Goal: Contribute content: Add original content to the website for others to see

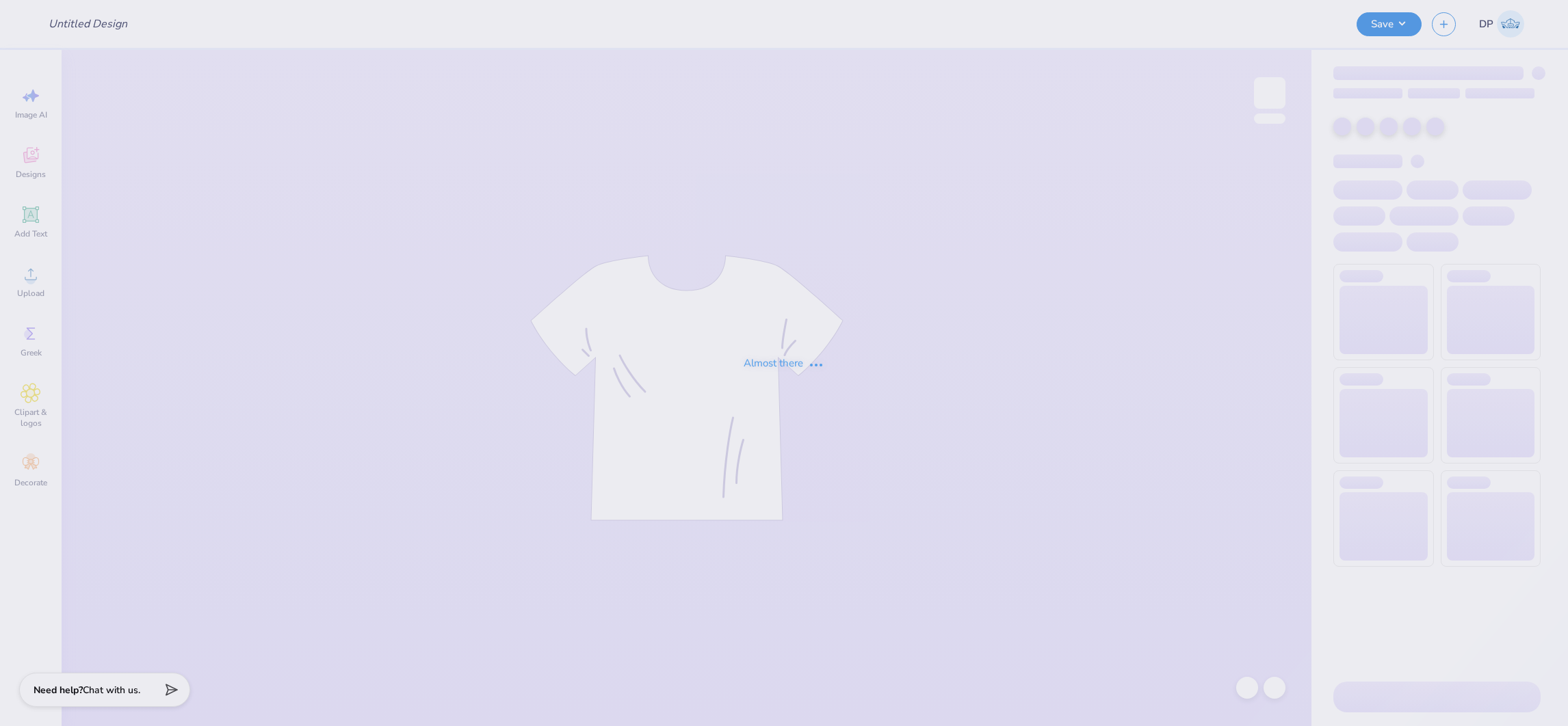
type input "A&M"
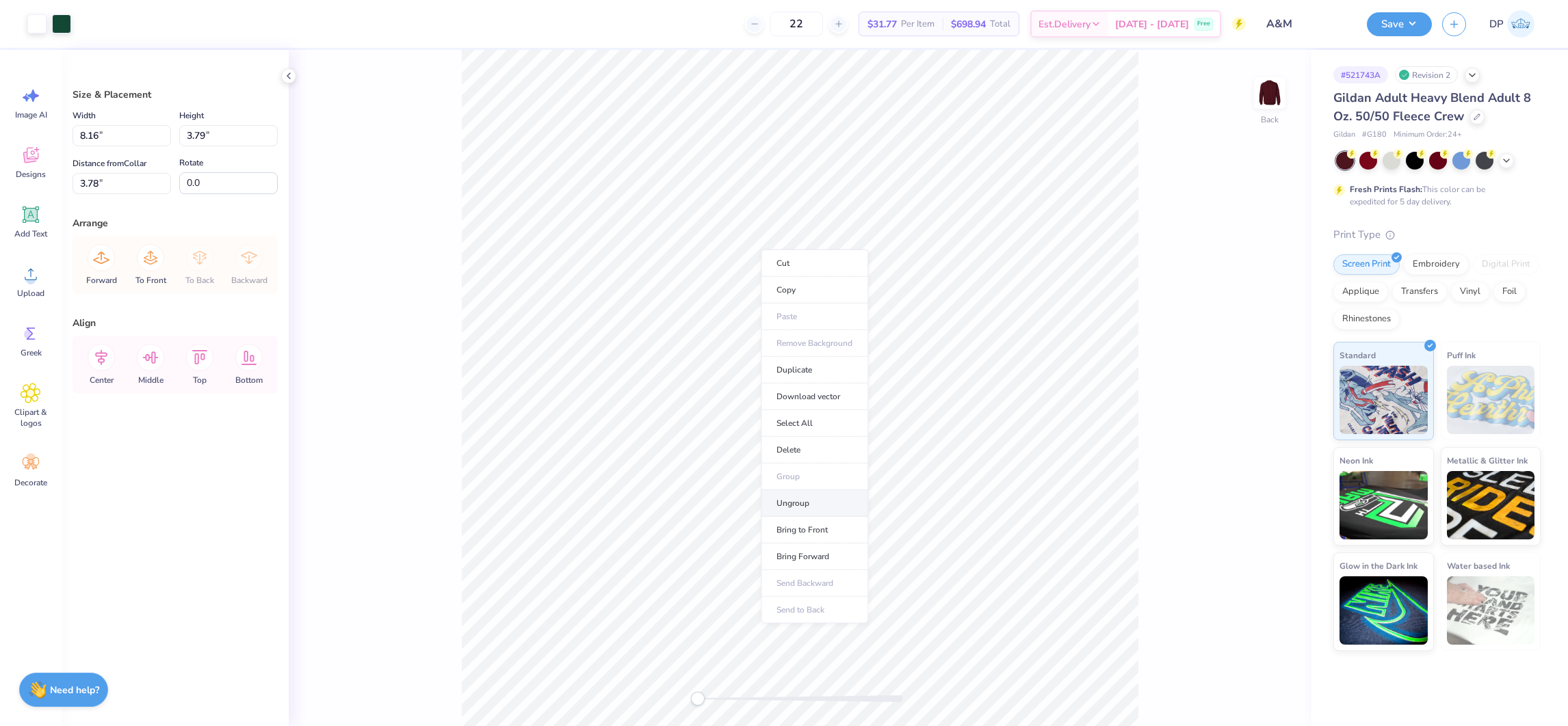
click at [796, 501] on li "Ungroup" at bounding box center [815, 504] width 107 height 27
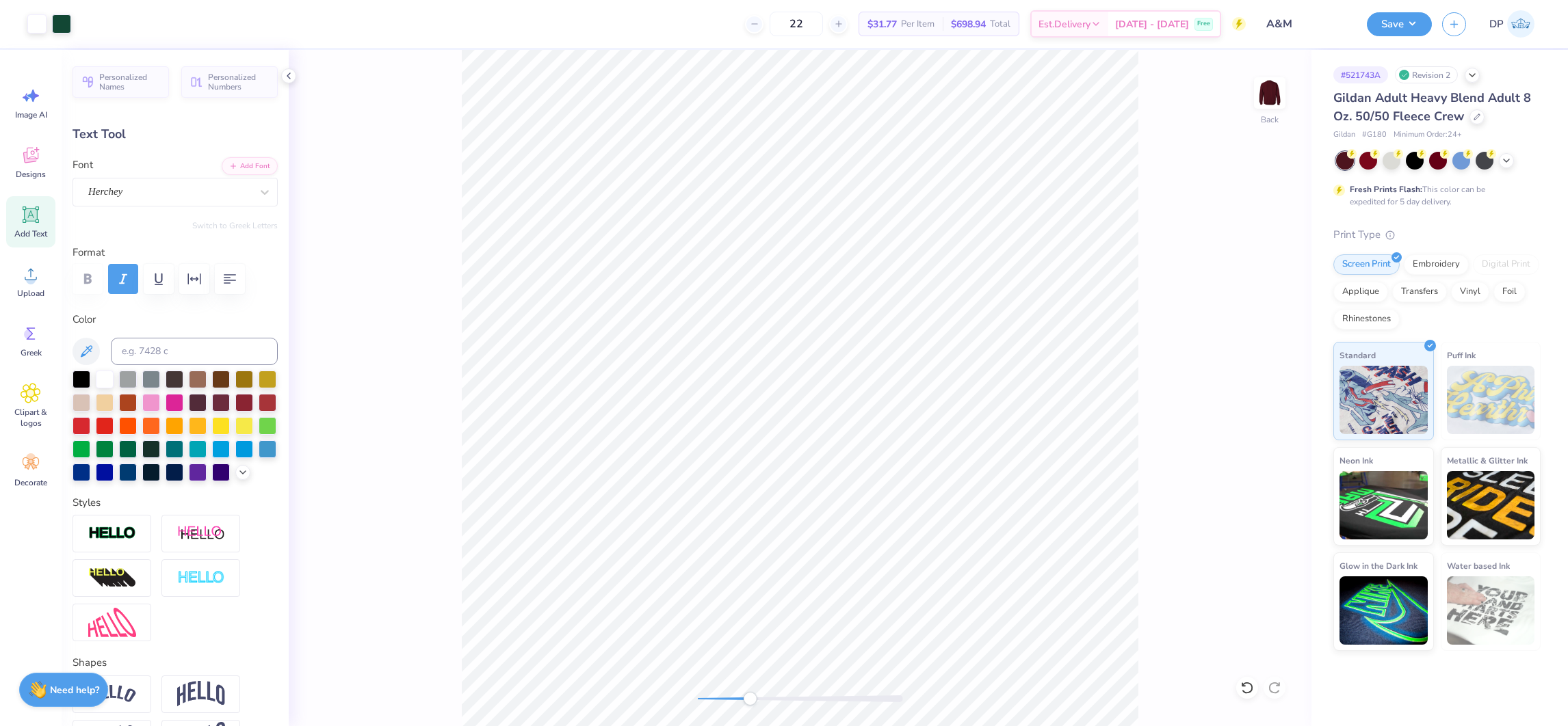
click at [754, 687] on div "Back" at bounding box center [800, 387] width 1023 height 676
type input "2.78"
type input "0.33"
type input "6.13"
type input "0.24"
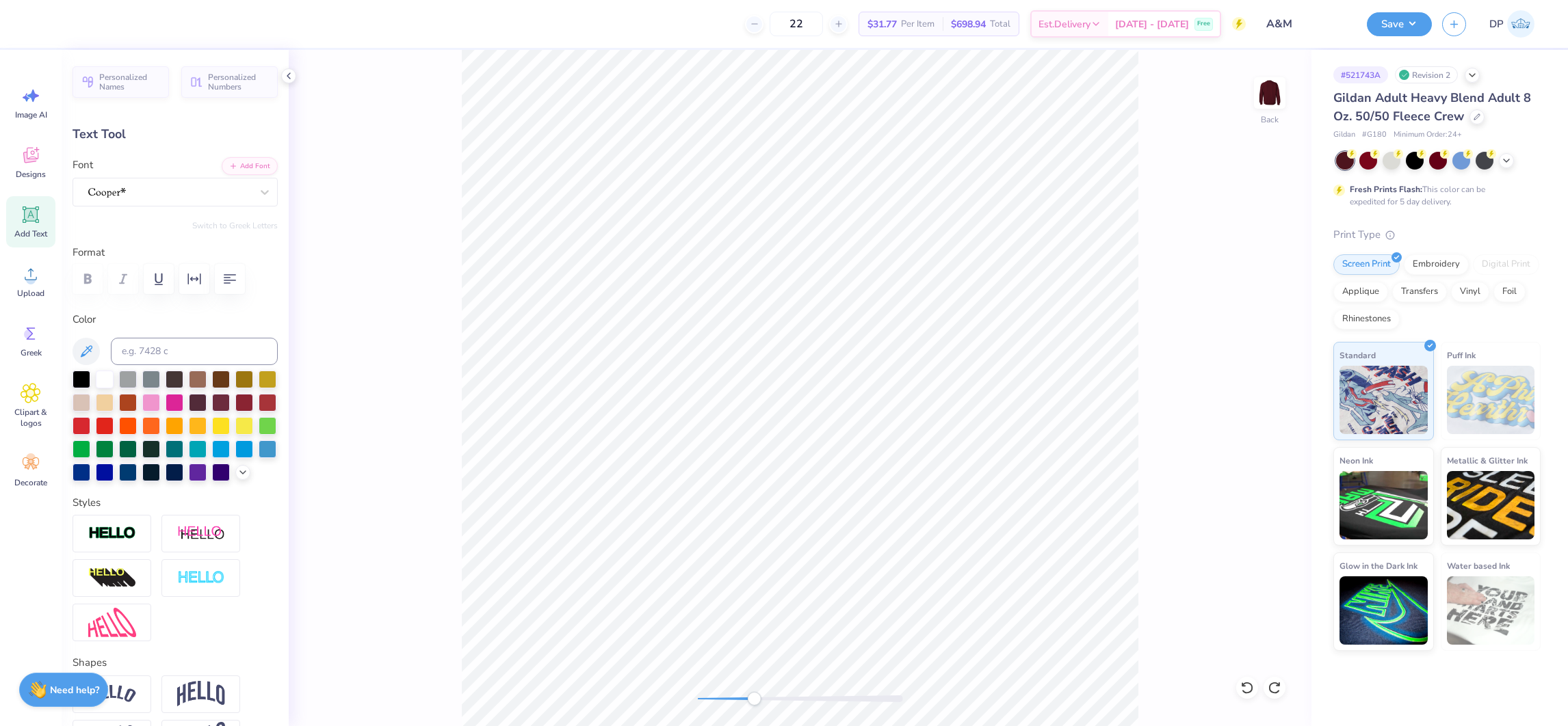
type input "0.25"
type input "6.73"
type input "3.78"
type input "0.73"
type input "6.84"
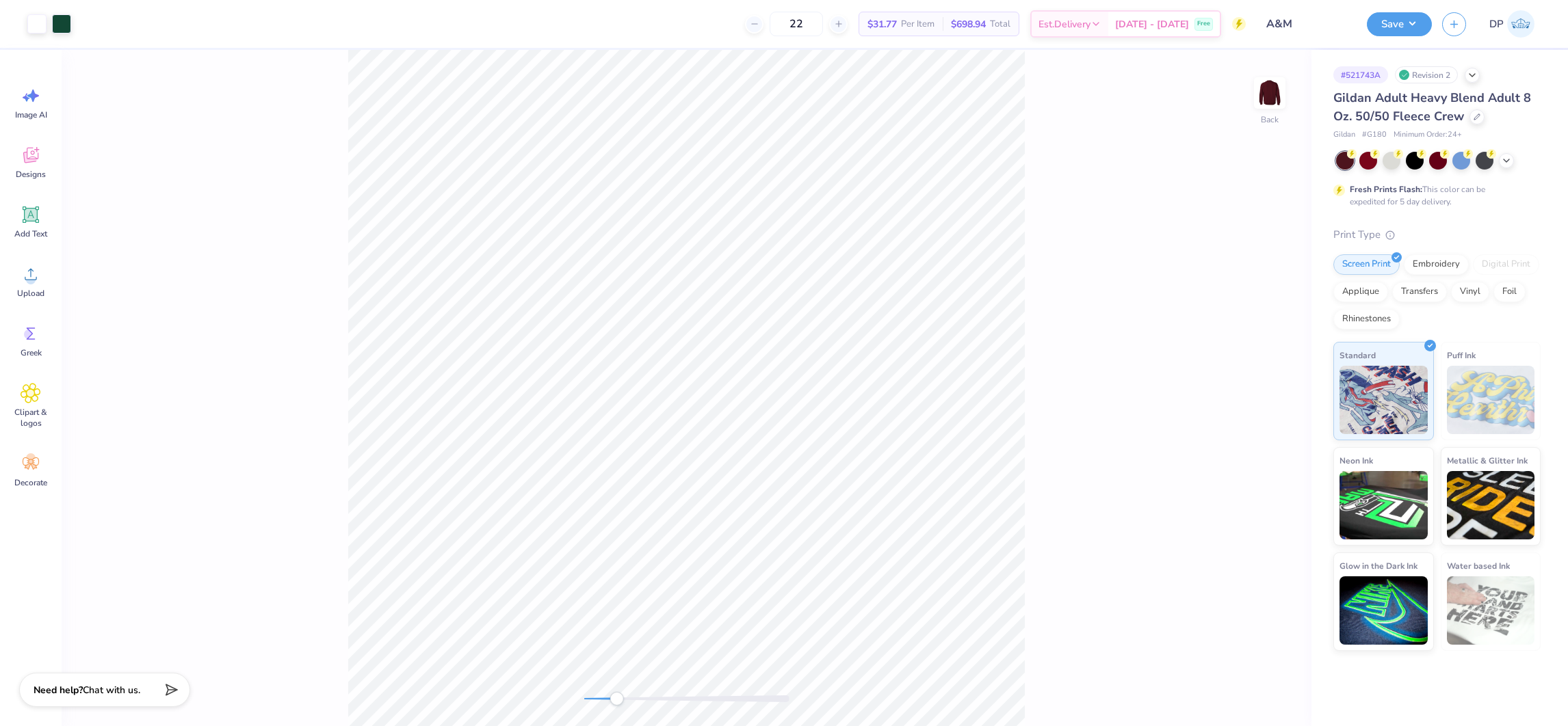
drag, startPoint x: 588, startPoint y: 701, endPoint x: 616, endPoint y: 699, distance: 28.1
click at [616, 699] on div "Accessibility label" at bounding box center [616, 698] width 13 height 13
click at [30, 286] on div "Upload" at bounding box center [31, 281] width 50 height 51
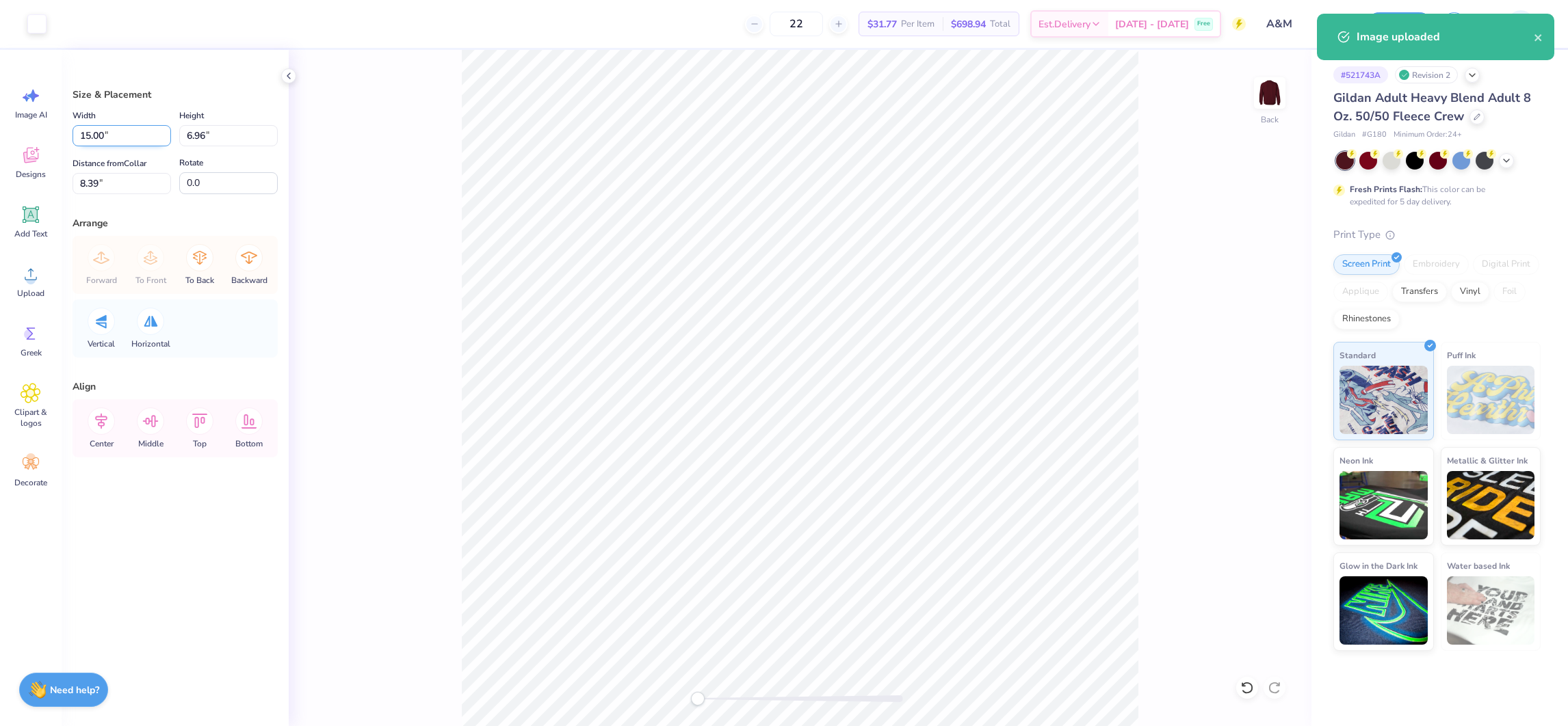
click at [95, 136] on input "15.00" at bounding box center [121, 135] width 98 height 21
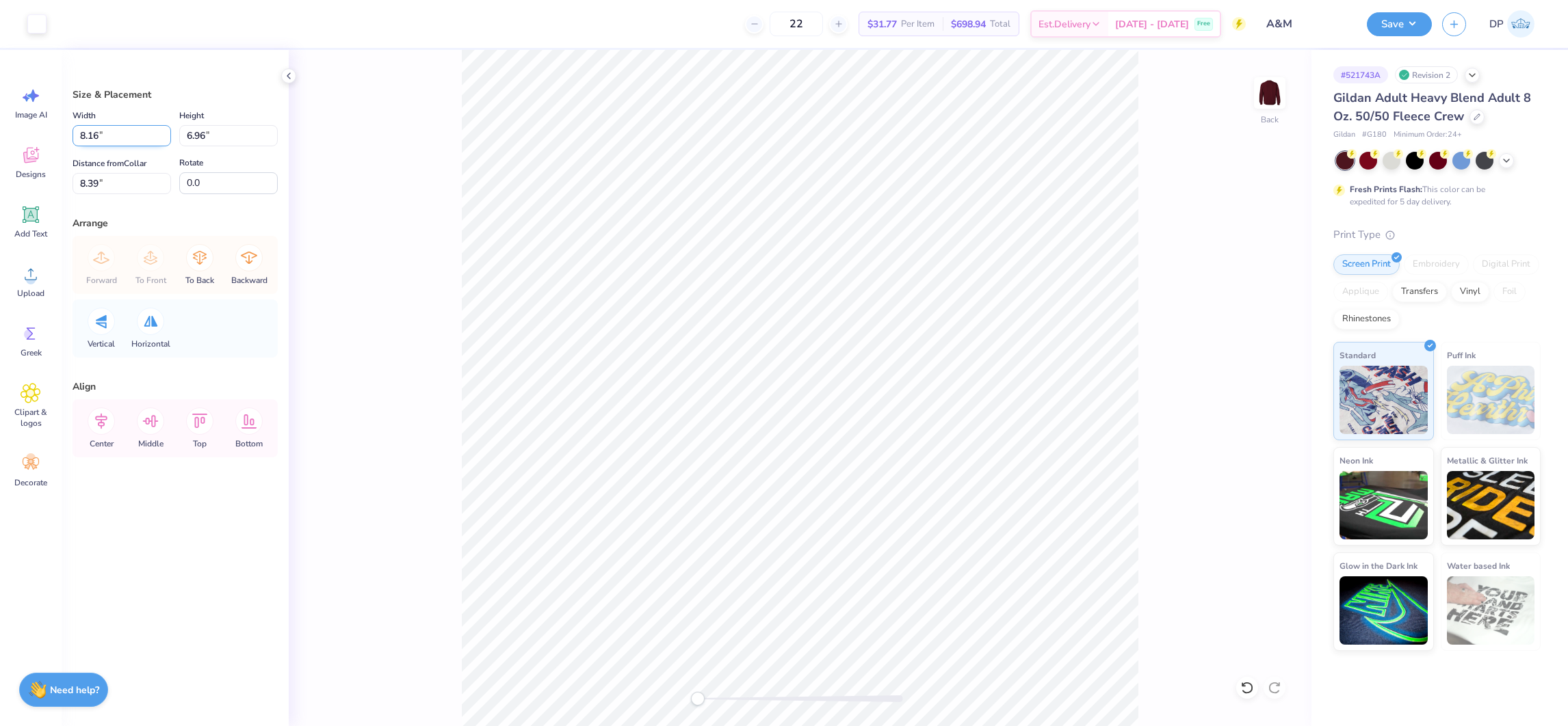
type input "8.16"
type input "3.79"
type input "9.98"
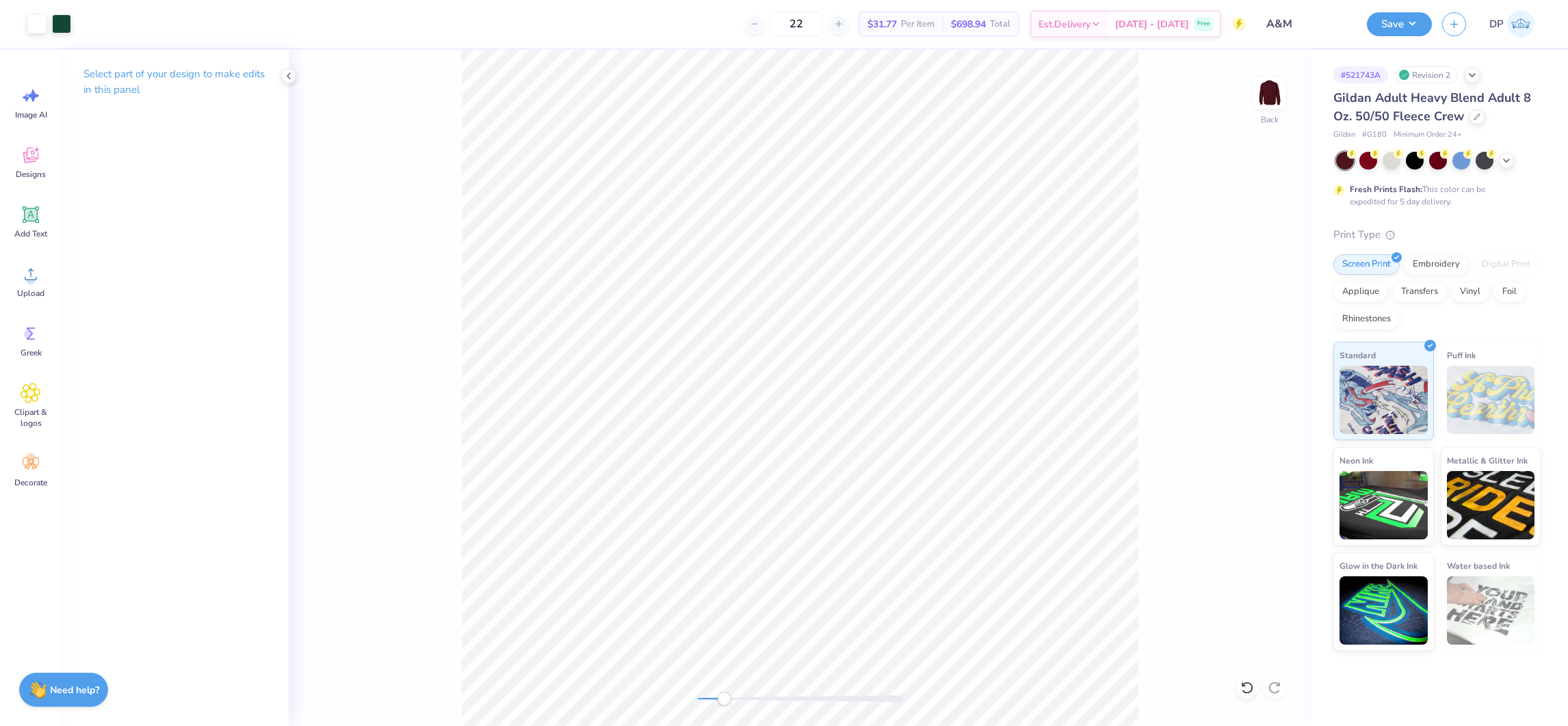
drag, startPoint x: 704, startPoint y: 700, endPoint x: 724, endPoint y: 702, distance: 20.1
click at [724, 702] on div "Accessibility label" at bounding box center [723, 698] width 13 height 13
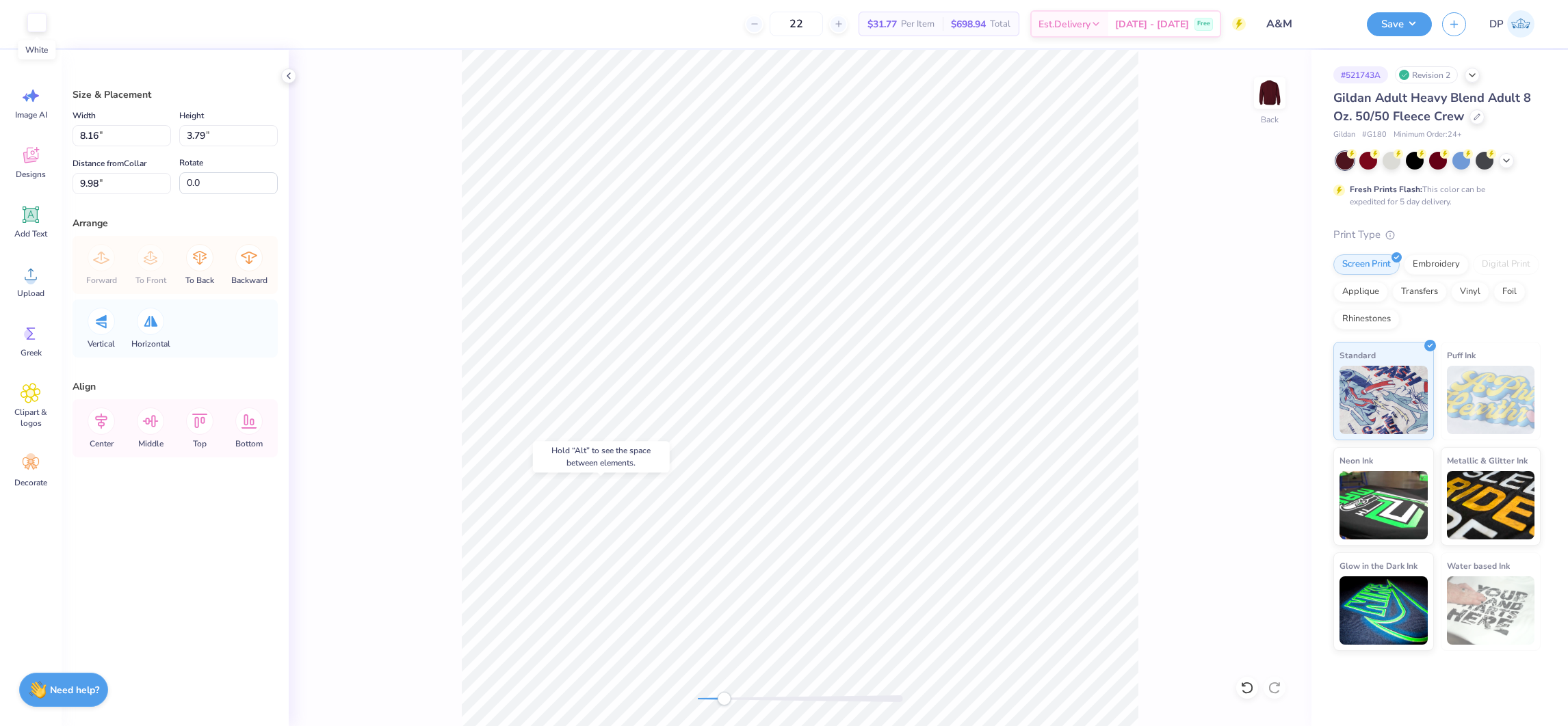
click at [34, 23] on div at bounding box center [37, 22] width 19 height 19
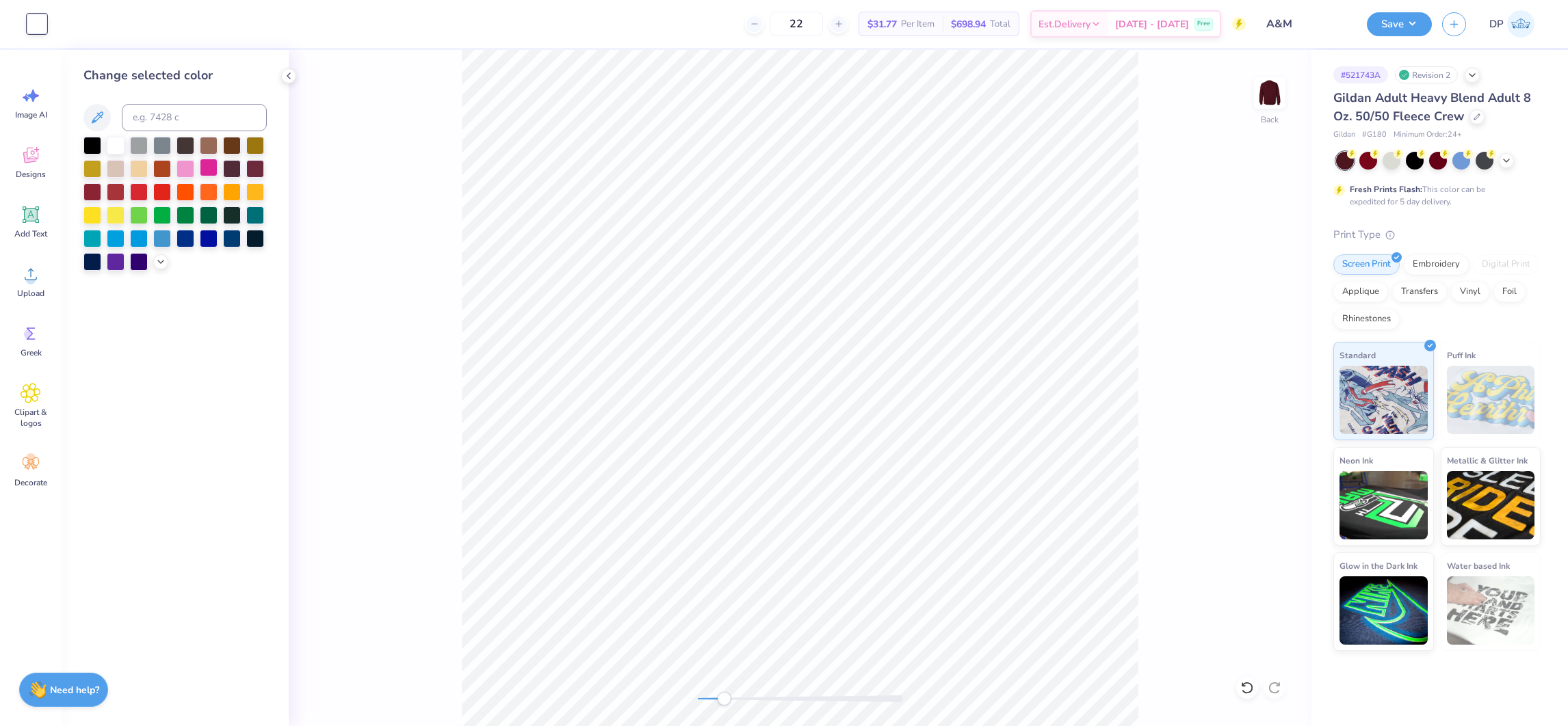
drag, startPoint x: 203, startPoint y: 169, endPoint x: 215, endPoint y: 175, distance: 13.4
click at [203, 169] on div at bounding box center [209, 167] width 18 height 18
click at [830, 660] on li "Send to Back" at bounding box center [827, 661] width 107 height 27
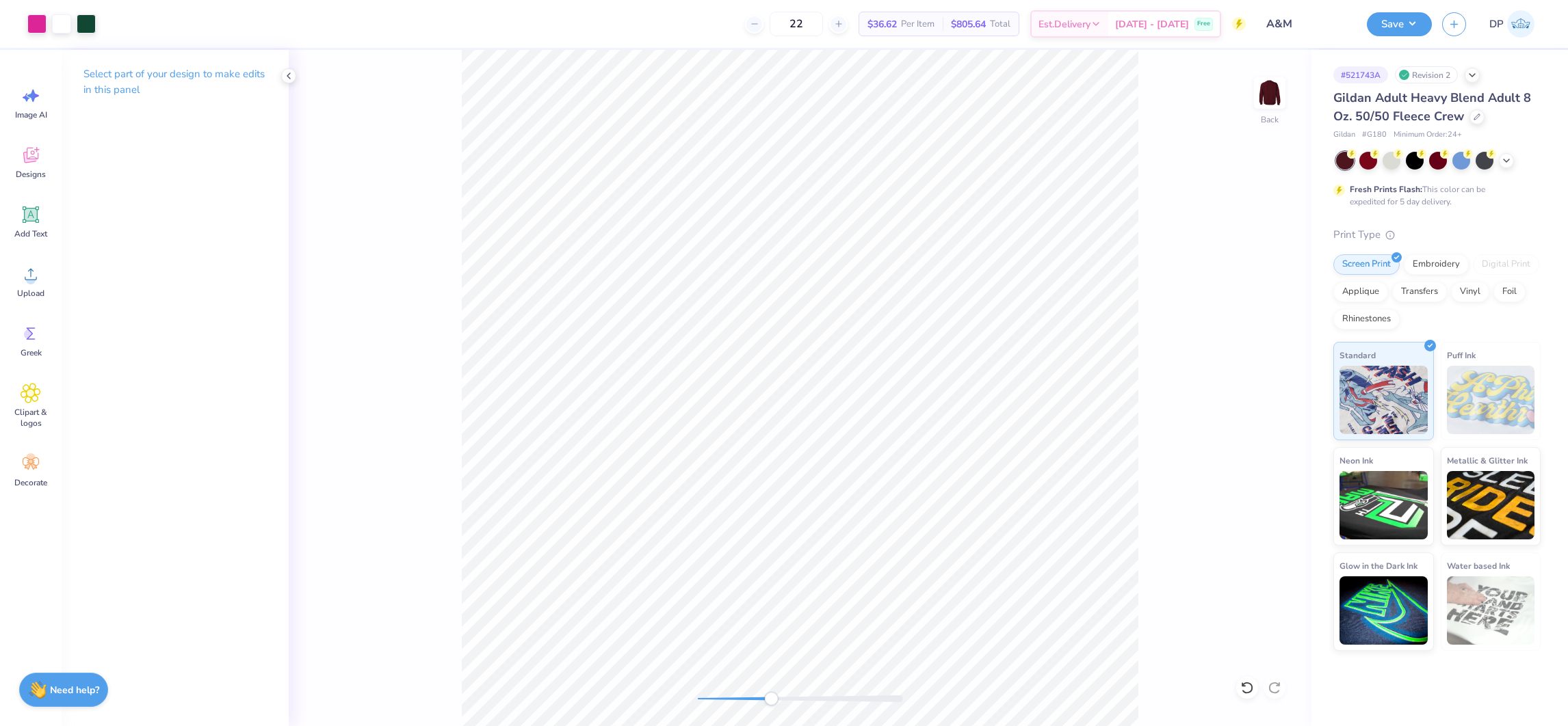
drag, startPoint x: 728, startPoint y: 698, endPoint x: 786, endPoint y: 691, distance: 58.4
click at [778, 692] on div "Accessibility label" at bounding box center [771, 698] width 13 height 13
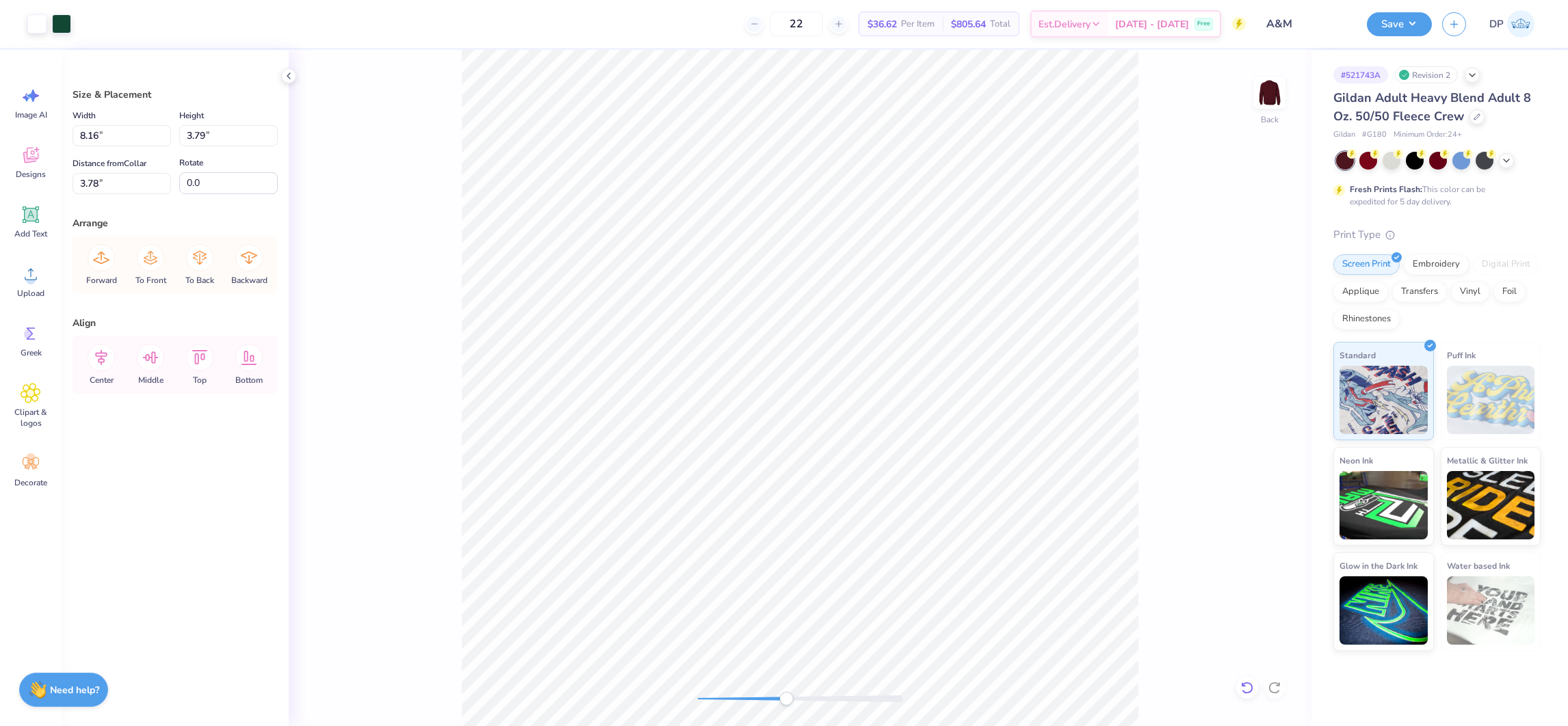
click at [1247, 682] on icon at bounding box center [1247, 687] width 13 height 13
click at [1242, 687] on icon at bounding box center [1247, 687] width 13 height 13
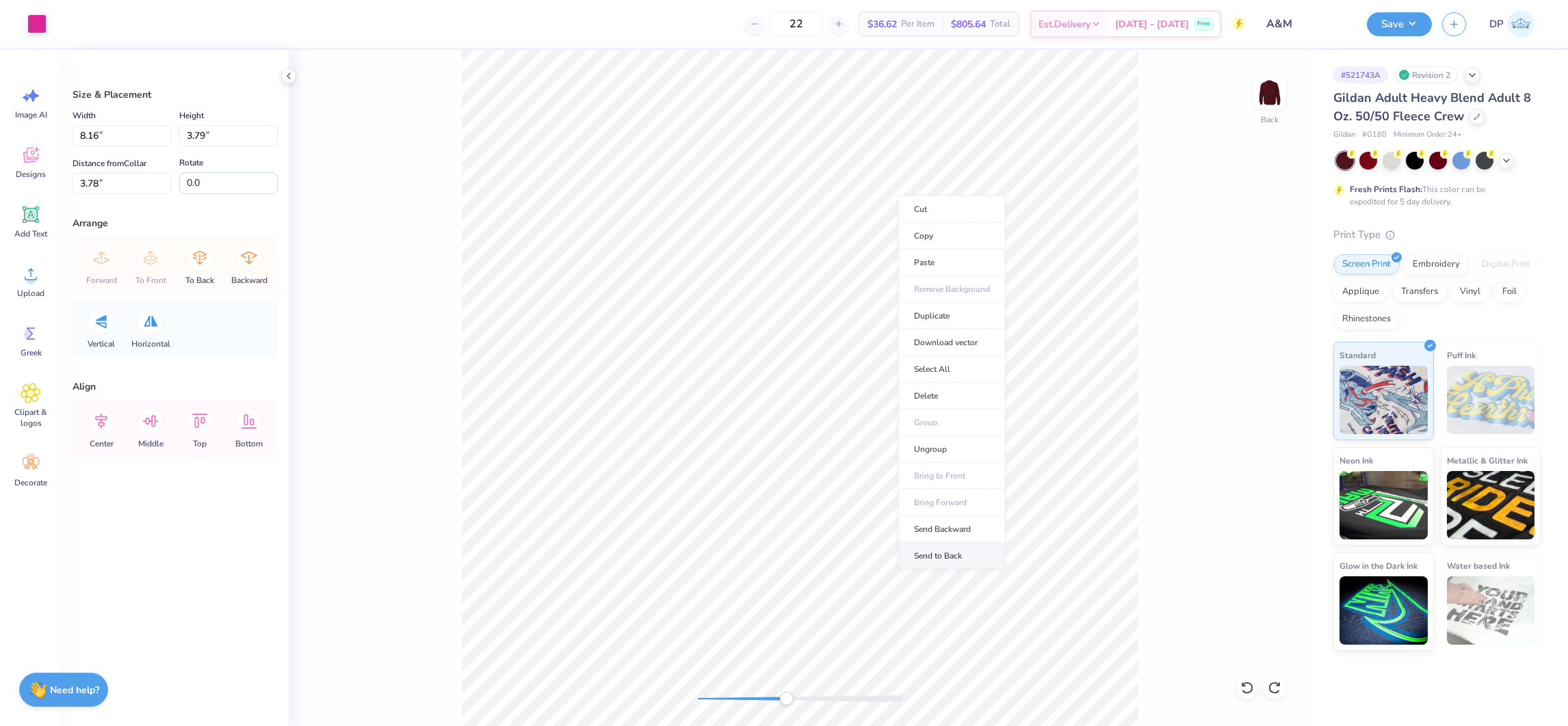
click at [957, 553] on li "Send to Back" at bounding box center [952, 556] width 107 height 27
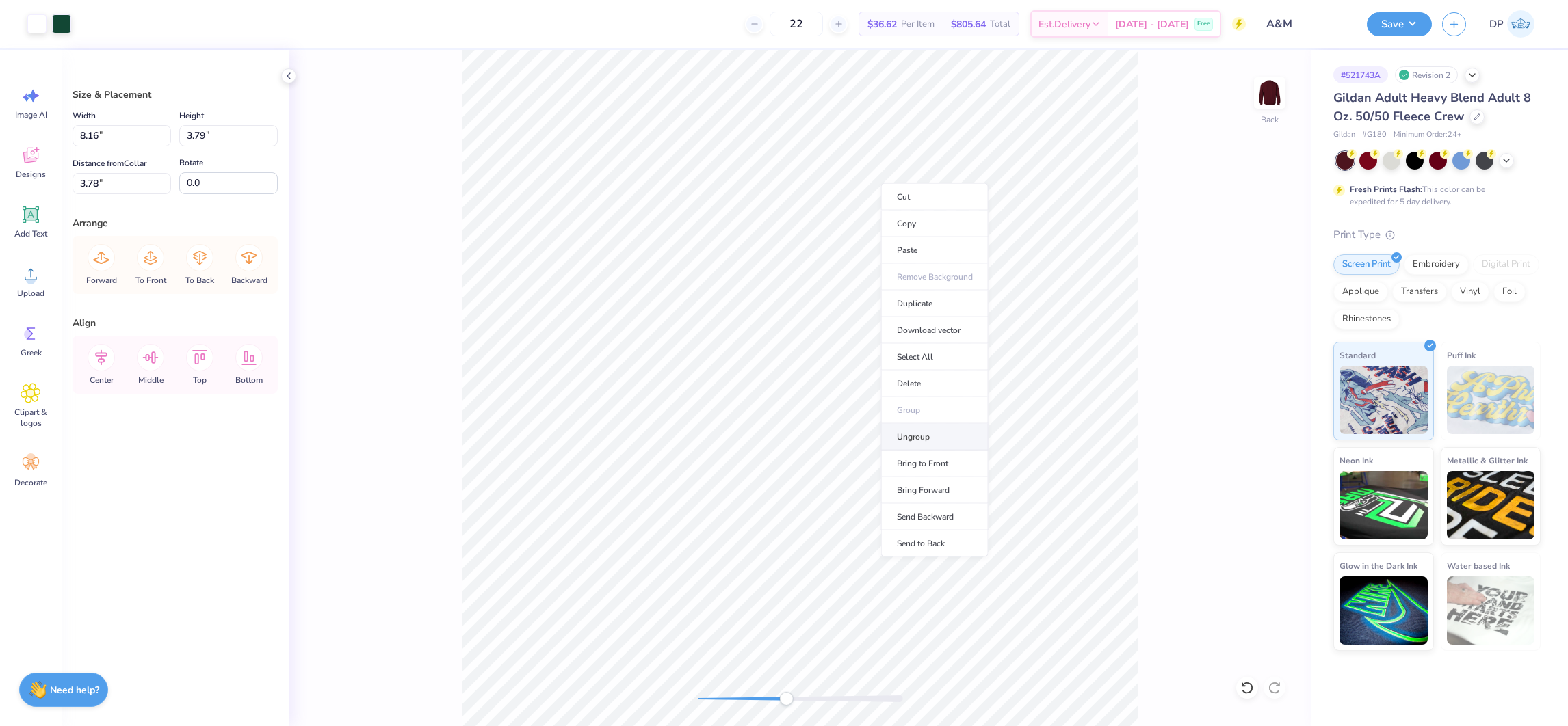
click at [927, 439] on li "Ungroup" at bounding box center [934, 437] width 107 height 27
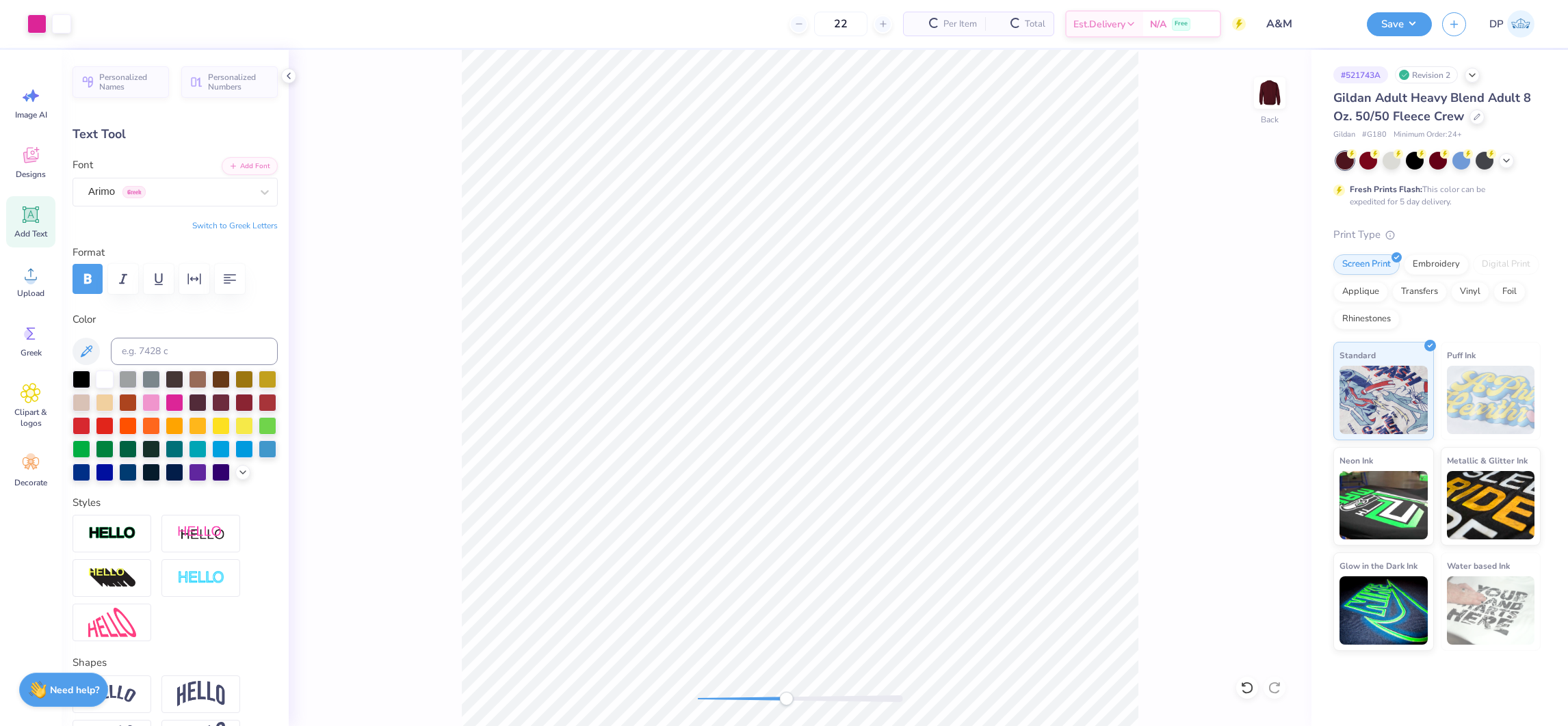
type input "0.0"
drag, startPoint x: 786, startPoint y: 700, endPoint x: 816, endPoint y: 693, distance: 30.8
click at [816, 702] on div "Accessibility label" at bounding box center [808, 698] width 13 height 13
type input "2.78"
type input "0.33"
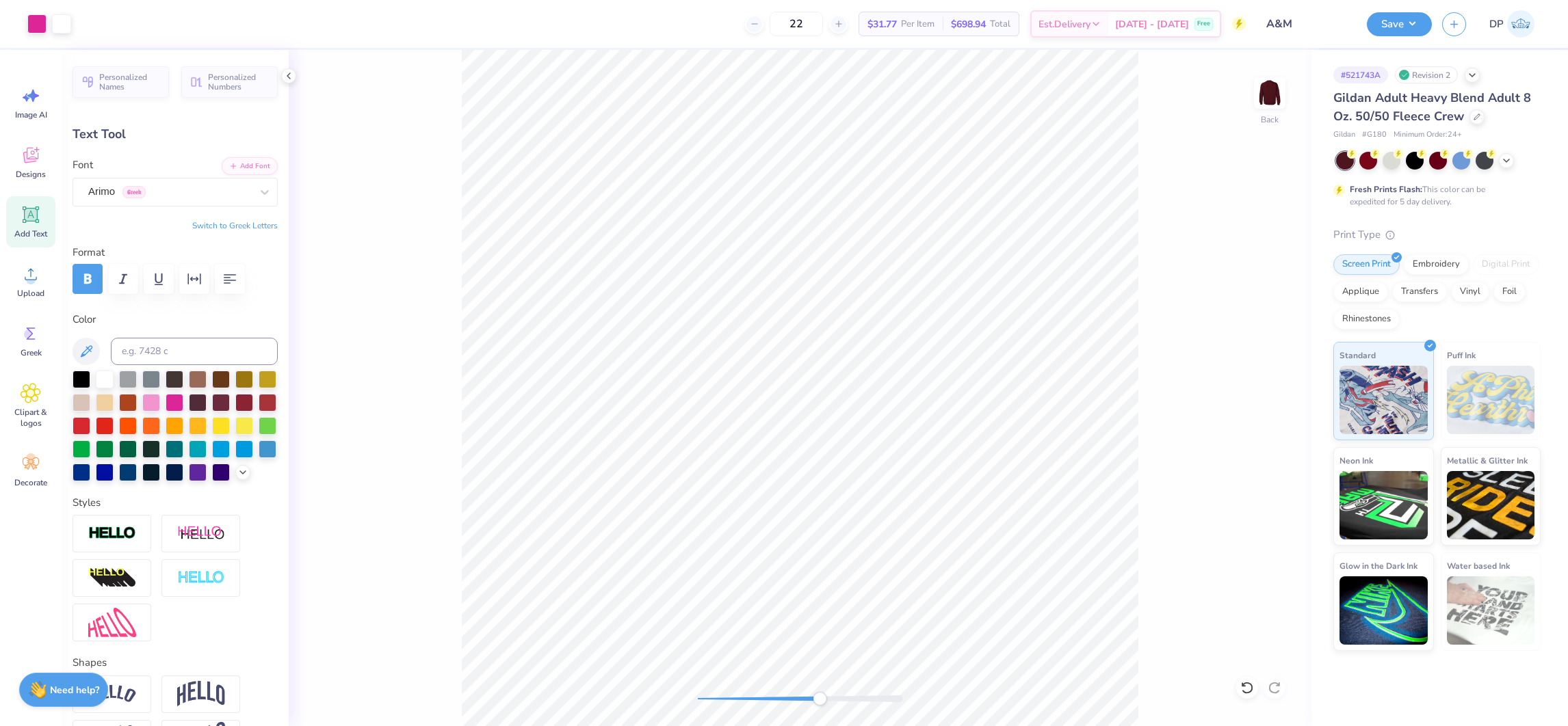
type input "6.13"
type input "3.78"
type input "0.73"
type input "6.84"
type input "0.24"
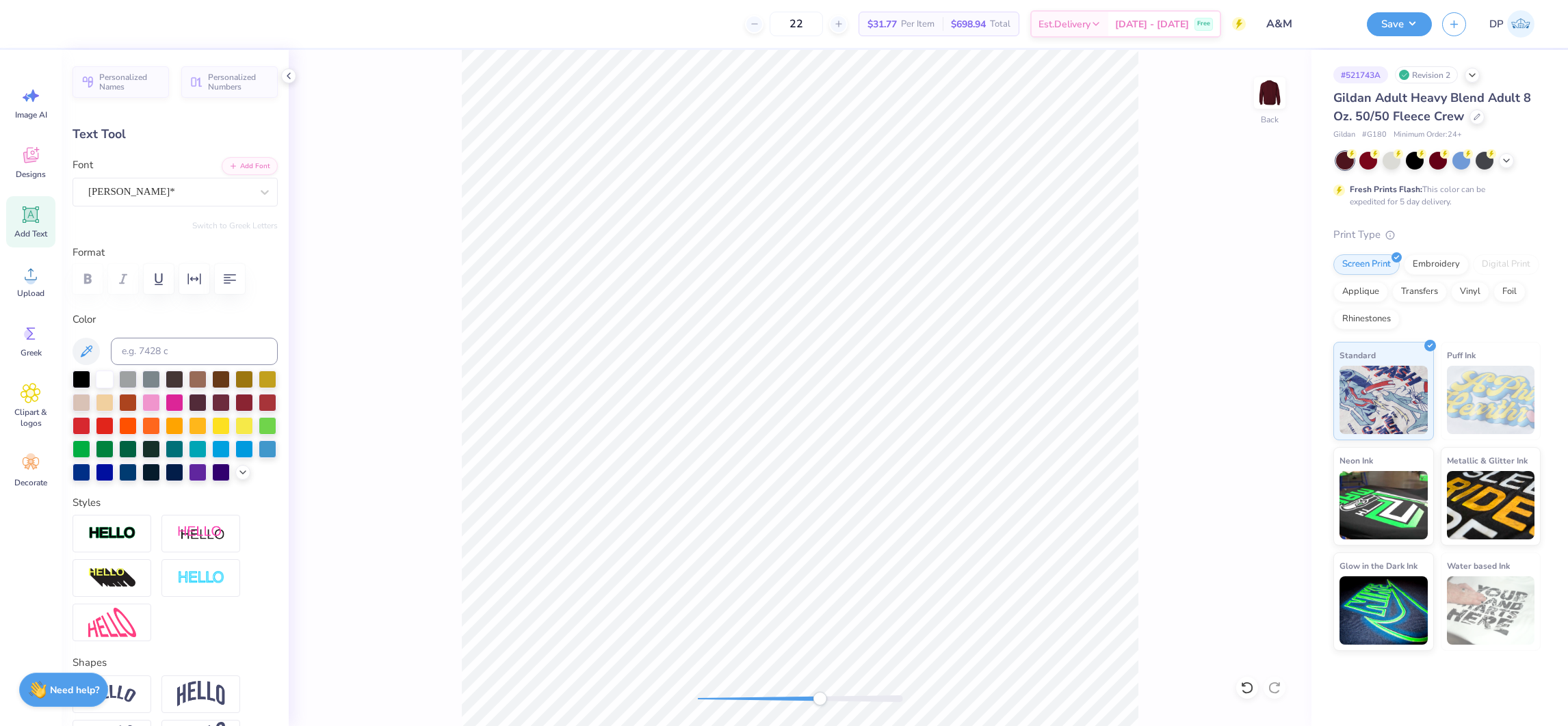
type input "0.25"
type input "6.73"
type input "0.21"
type input "0.22"
type input "6.78"
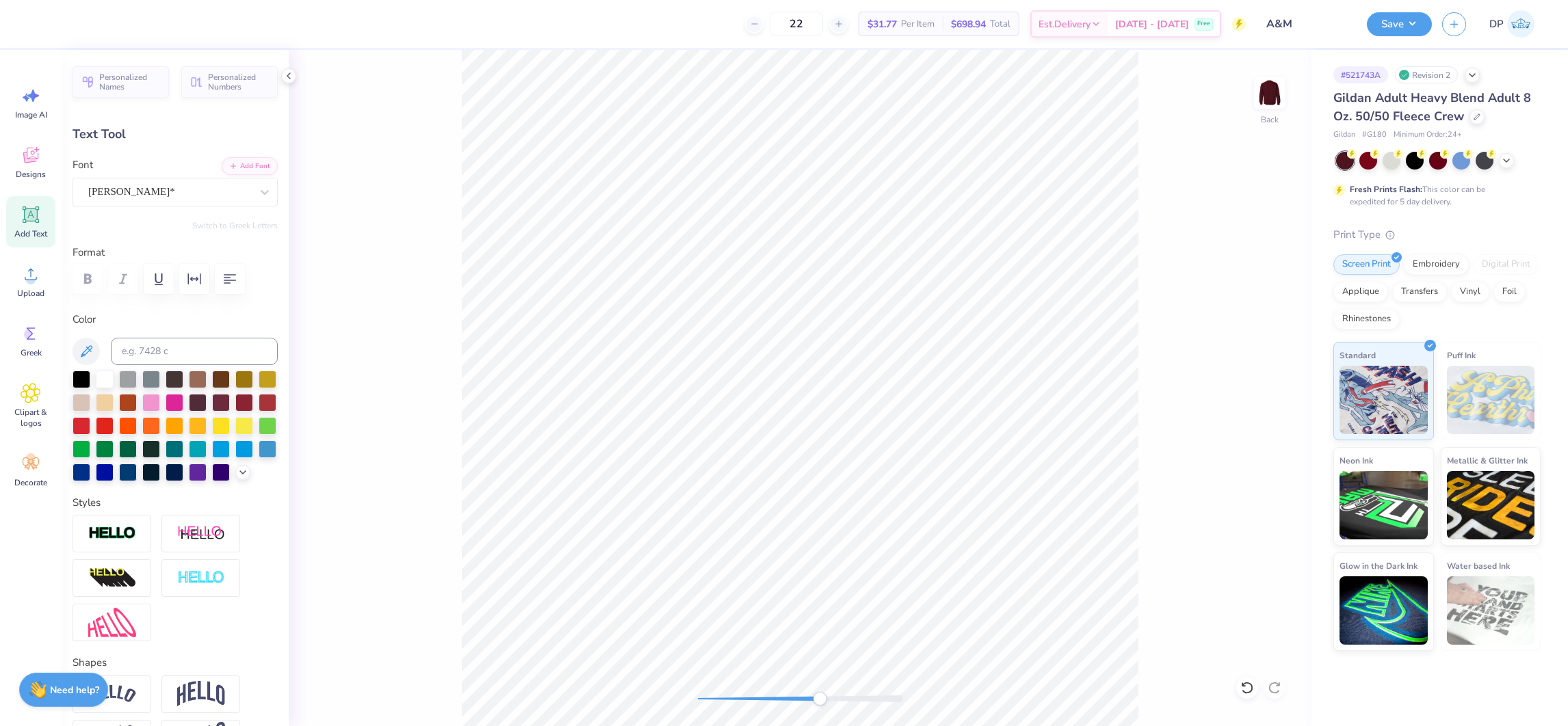
type input "3.78"
type input "0.73"
type input "6.85"
type input "0.21"
type input "0.22"
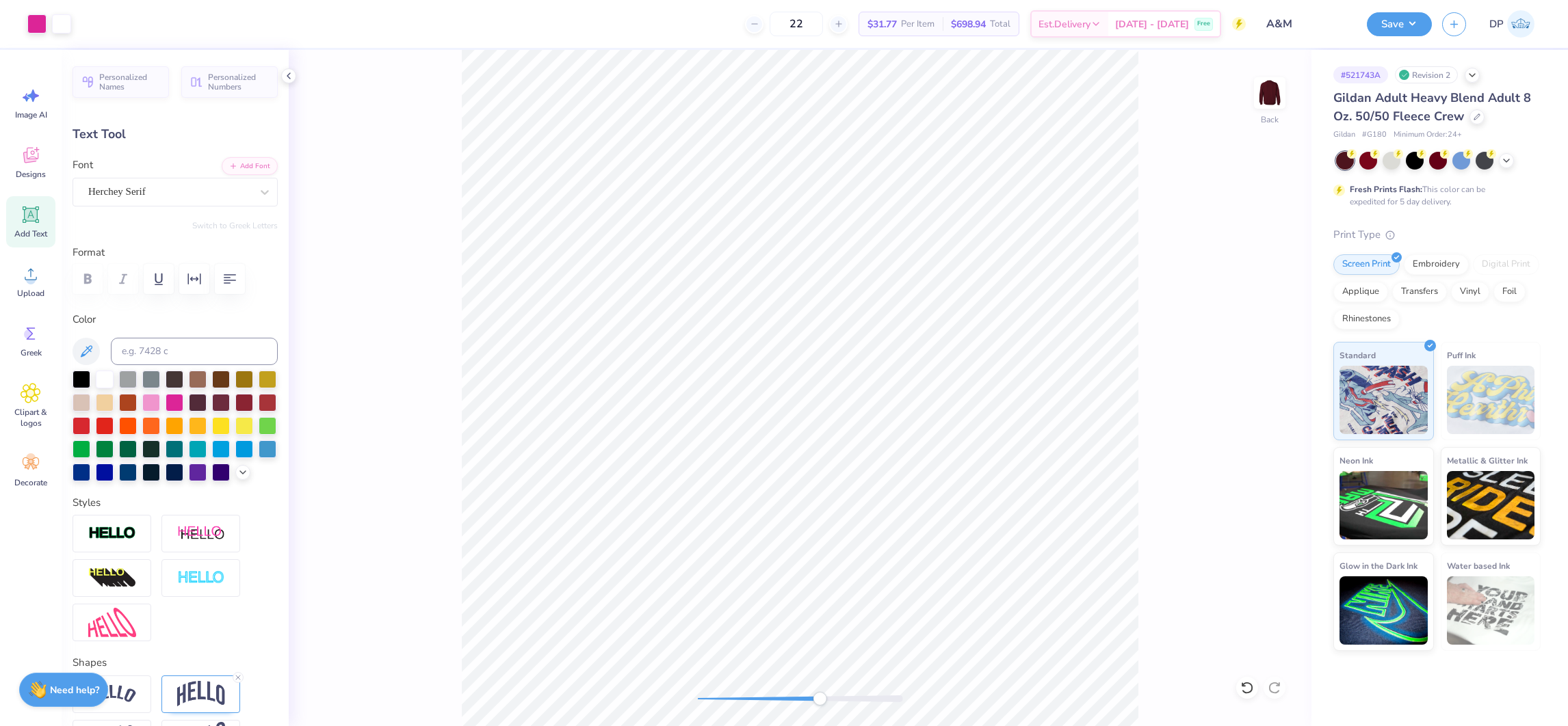
type input "6.81"
drag, startPoint x: 815, startPoint y: 703, endPoint x: 773, endPoint y: 703, distance: 42.0
click at [773, 703] on div "Accessibility label" at bounding box center [772, 698] width 13 height 13
click at [35, 28] on div at bounding box center [37, 22] width 19 height 19
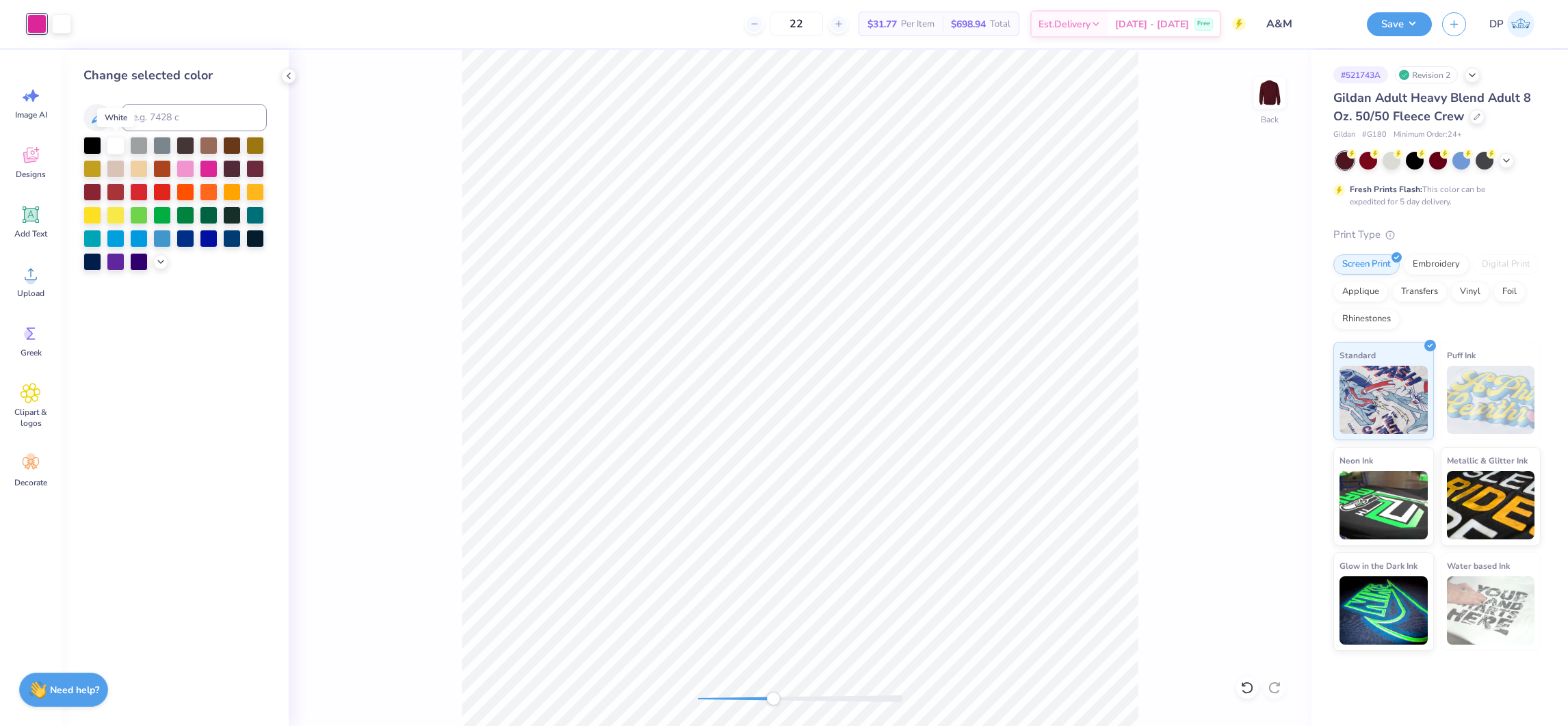
click at [116, 147] on div at bounding box center [115, 146] width 18 height 18
click at [697, 712] on div "Back" at bounding box center [800, 387] width 1023 height 676
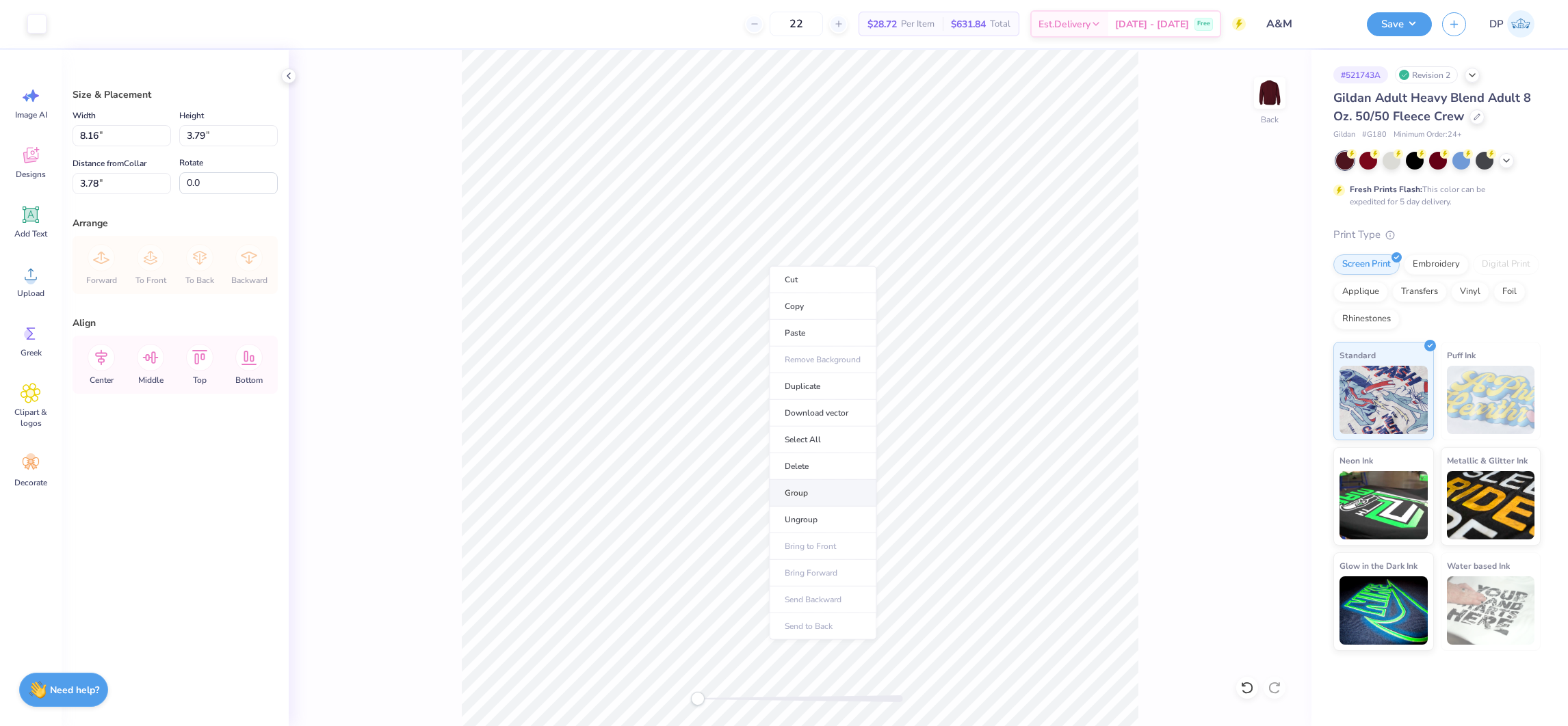
click at [811, 494] on li "Group" at bounding box center [823, 494] width 107 height 27
click at [96, 181] on input "3.74" at bounding box center [121, 183] width 98 height 21
type input "3"
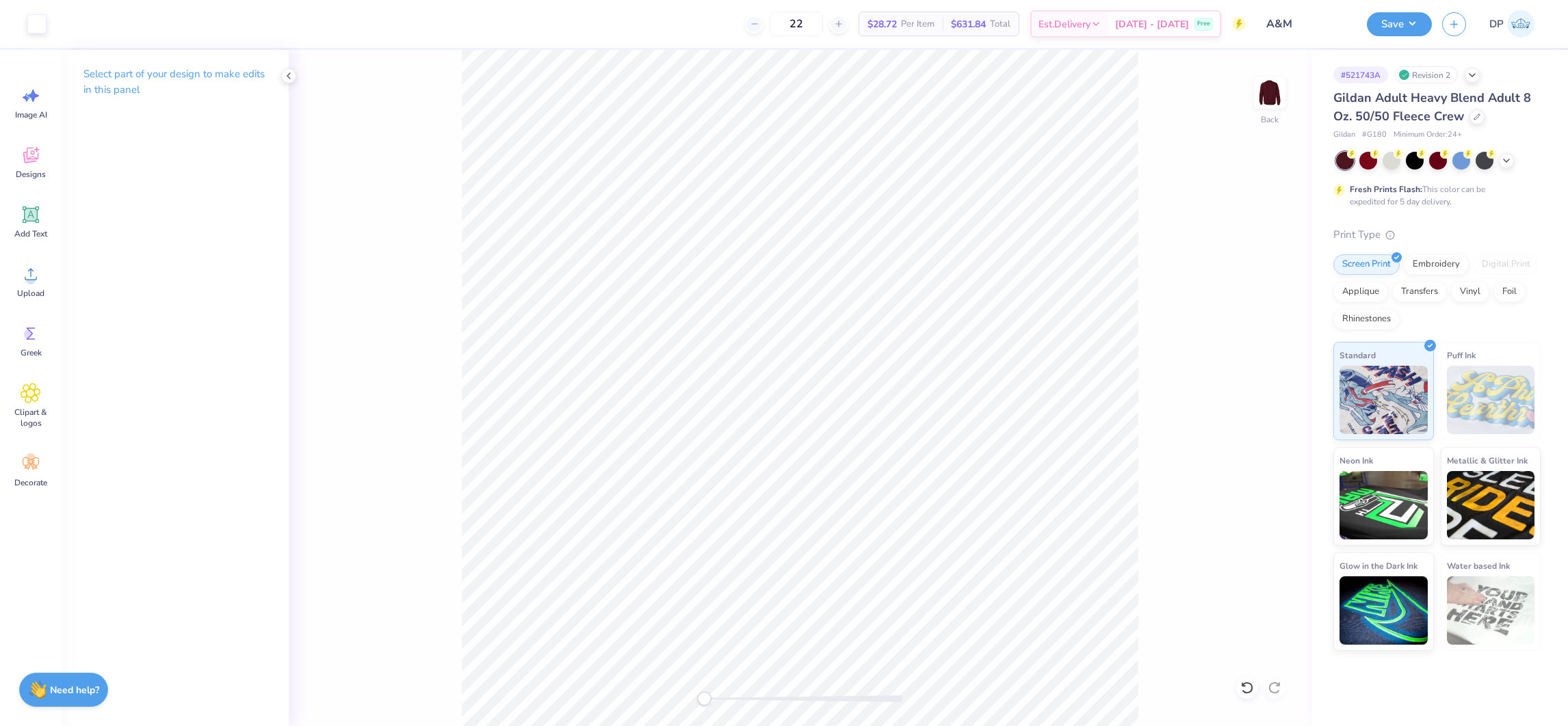
click at [704, 699] on div "Accessibility label" at bounding box center [704, 698] width 13 height 13
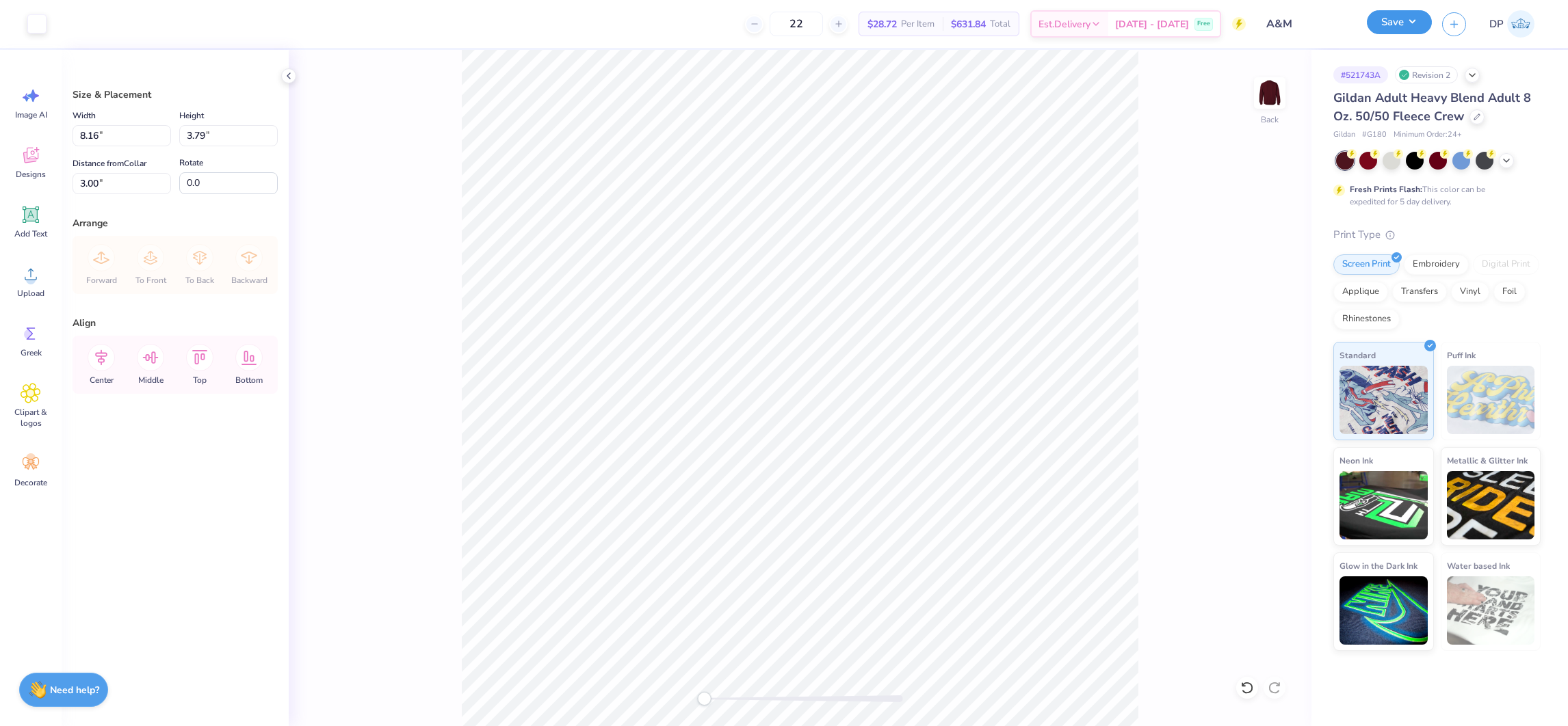
click at [1418, 17] on button "Save" at bounding box center [1399, 22] width 65 height 24
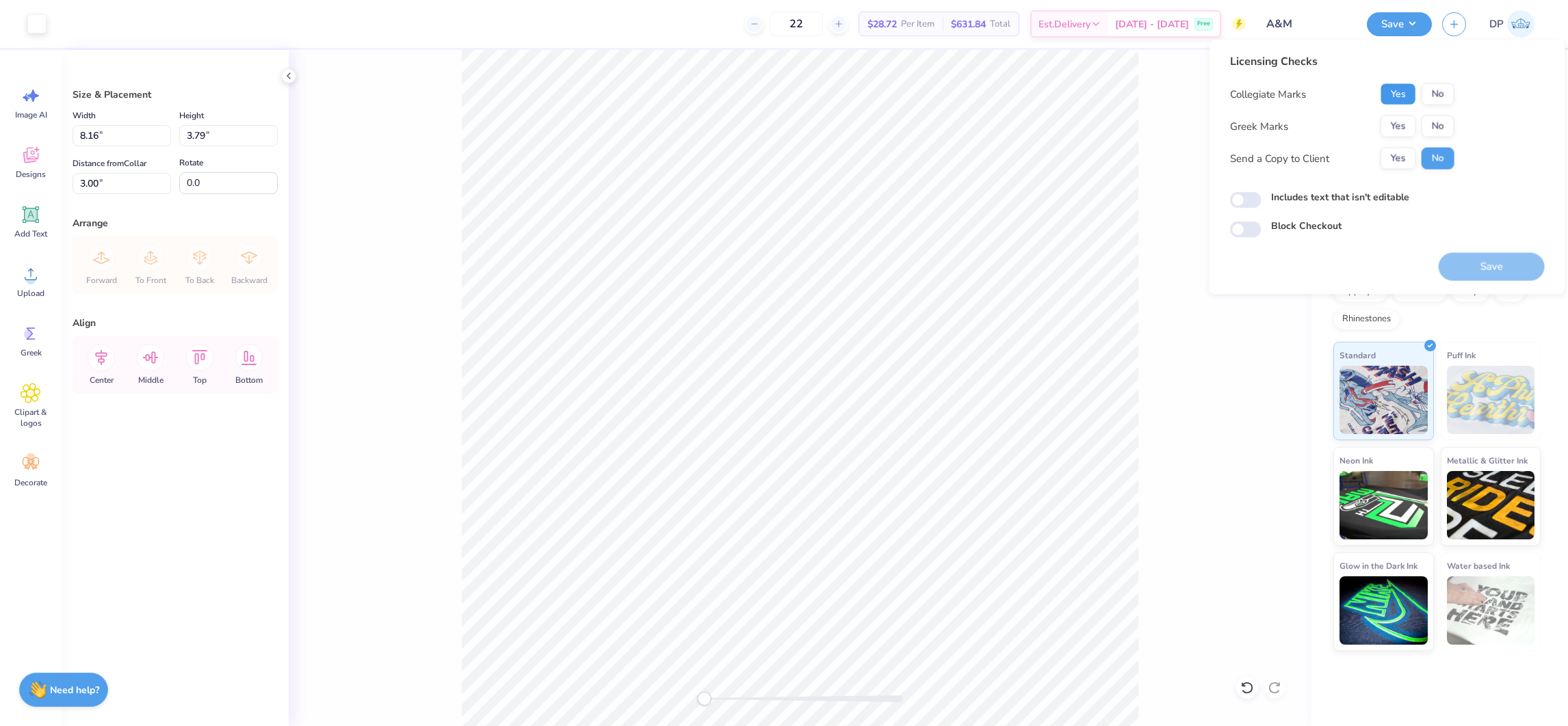
click at [1398, 89] on button "Yes" at bounding box center [1398, 94] width 35 height 22
click at [1434, 126] on button "No" at bounding box center [1438, 127] width 33 height 22
click at [1392, 161] on button "Yes" at bounding box center [1398, 159] width 35 height 22
click at [1333, 194] on label "Includes text that isn't editable" at bounding box center [1339, 197] width 138 height 14
click at [1261, 194] on input "Includes text that isn't editable" at bounding box center [1246, 200] width 32 height 17
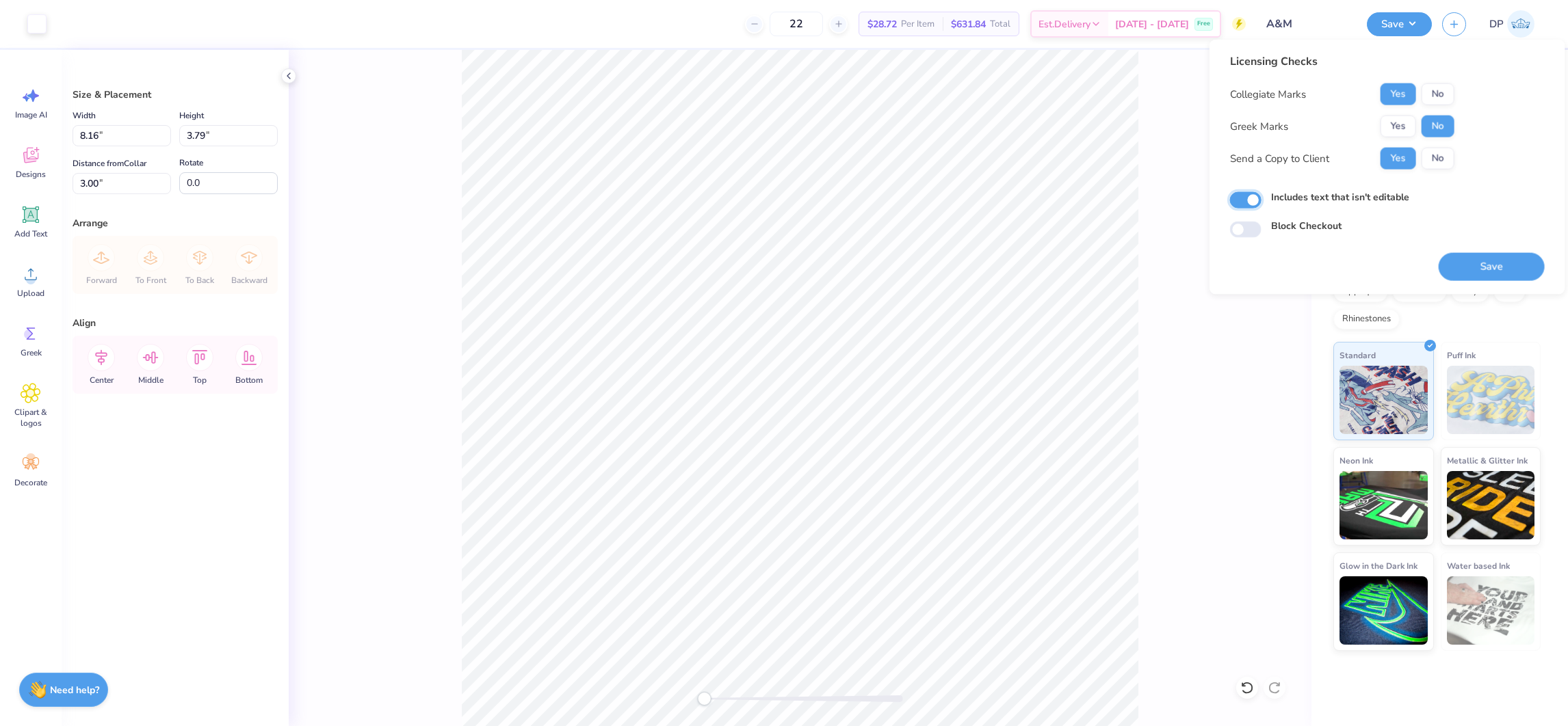
checkbox input "true"
click at [1489, 380] on img at bounding box center [1491, 400] width 88 height 69
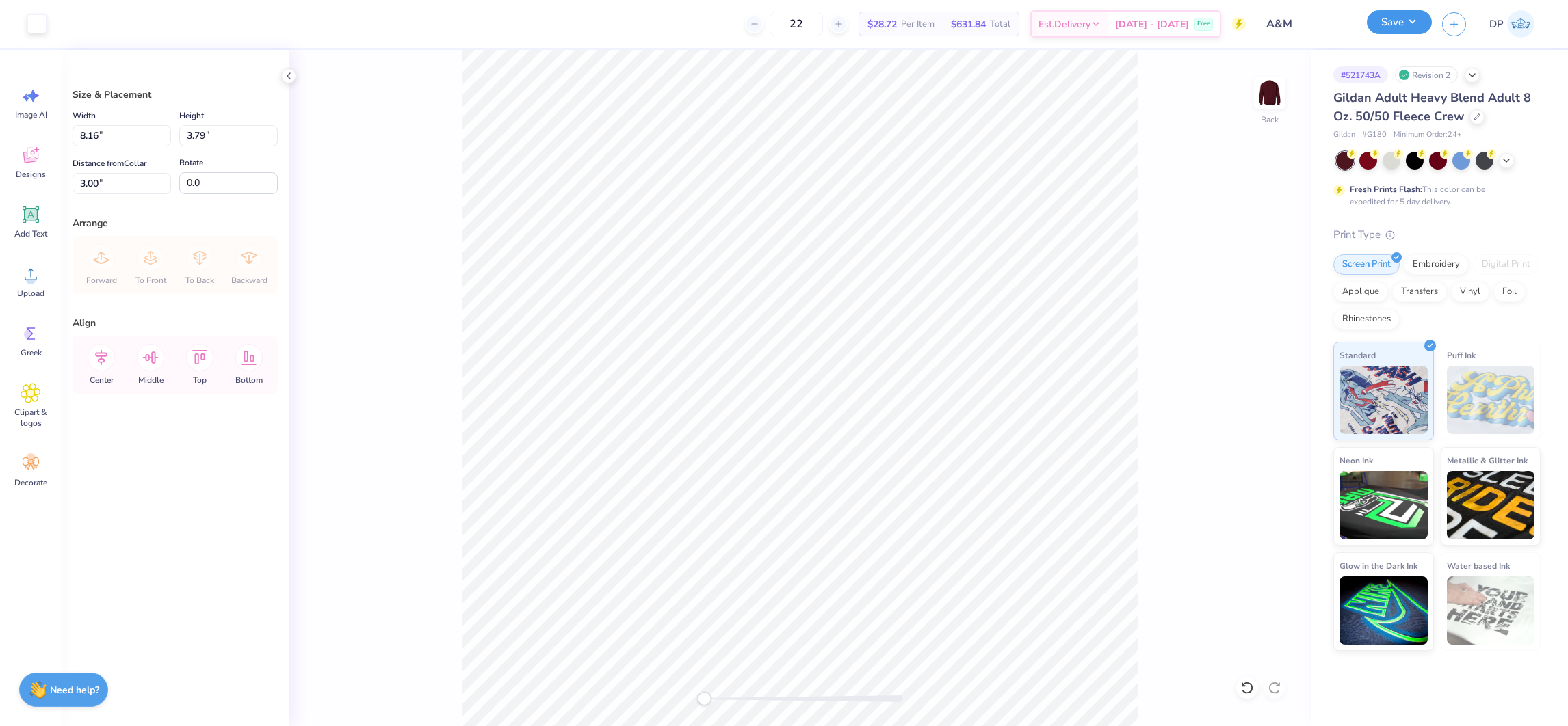
click at [1411, 24] on button "Save" at bounding box center [1399, 22] width 65 height 24
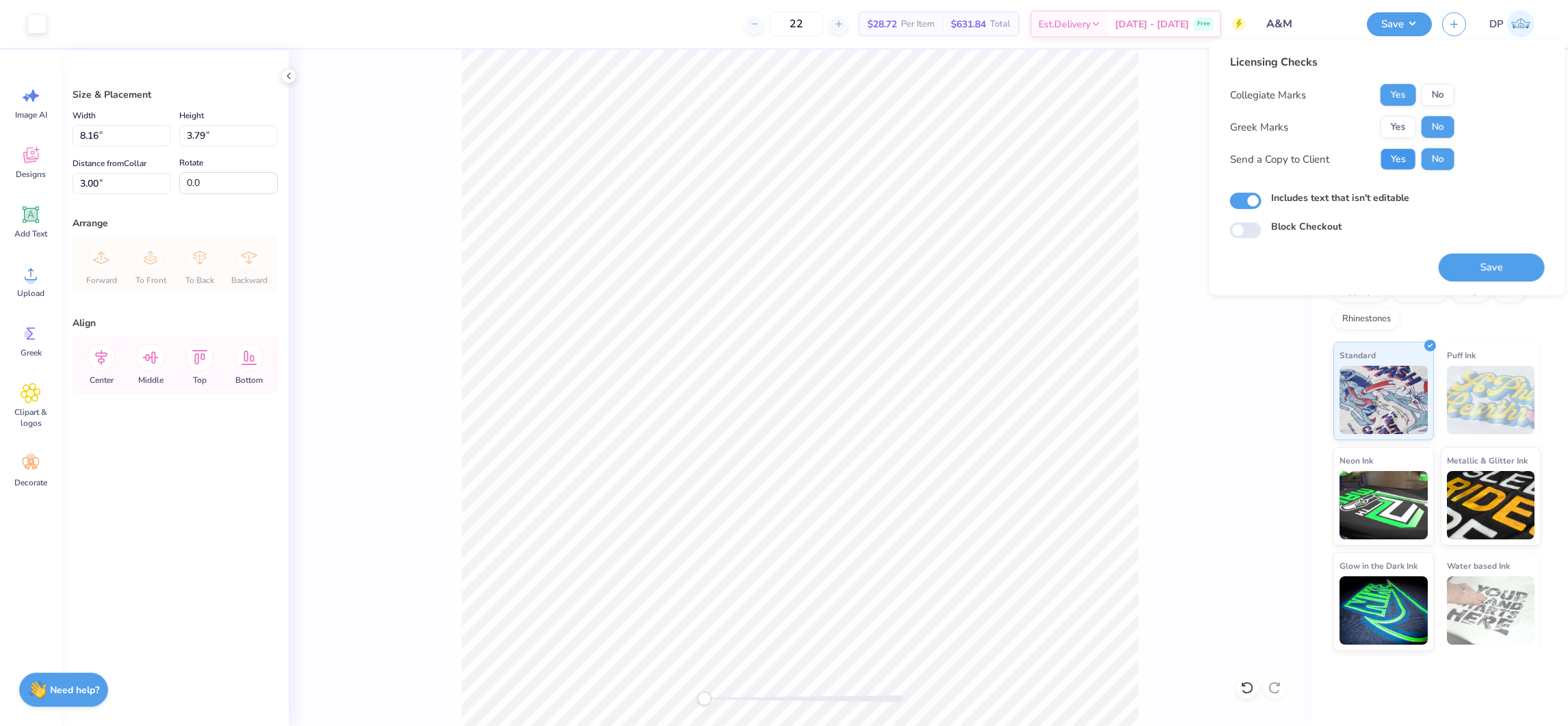
click at [1395, 157] on button "Yes" at bounding box center [1398, 159] width 35 height 22
click at [1458, 272] on button "Save" at bounding box center [1492, 268] width 106 height 28
